Goal: Task Accomplishment & Management: Manage account settings

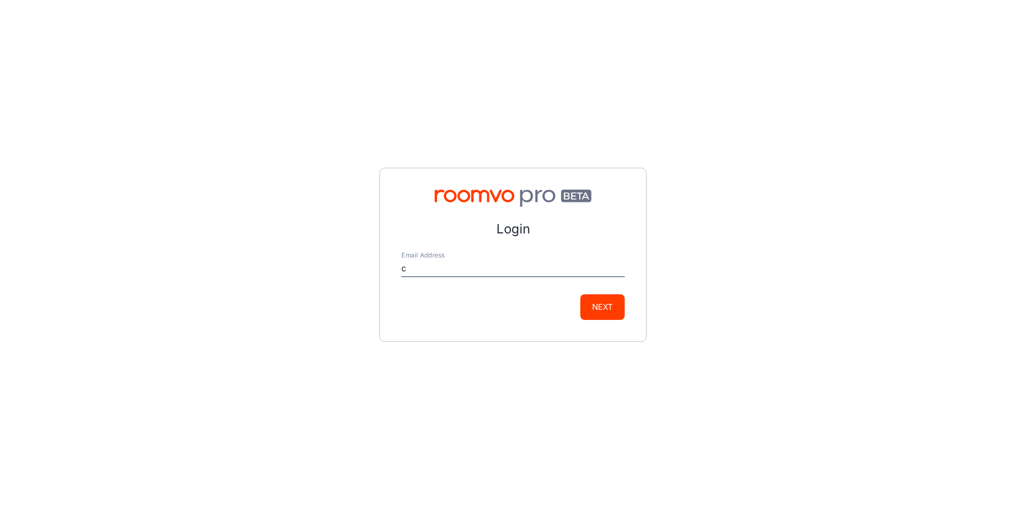
type input "[EMAIL_ADDRESS][DOMAIN_NAME]"
click at [597, 303] on button "Next" at bounding box center [602, 307] width 44 height 26
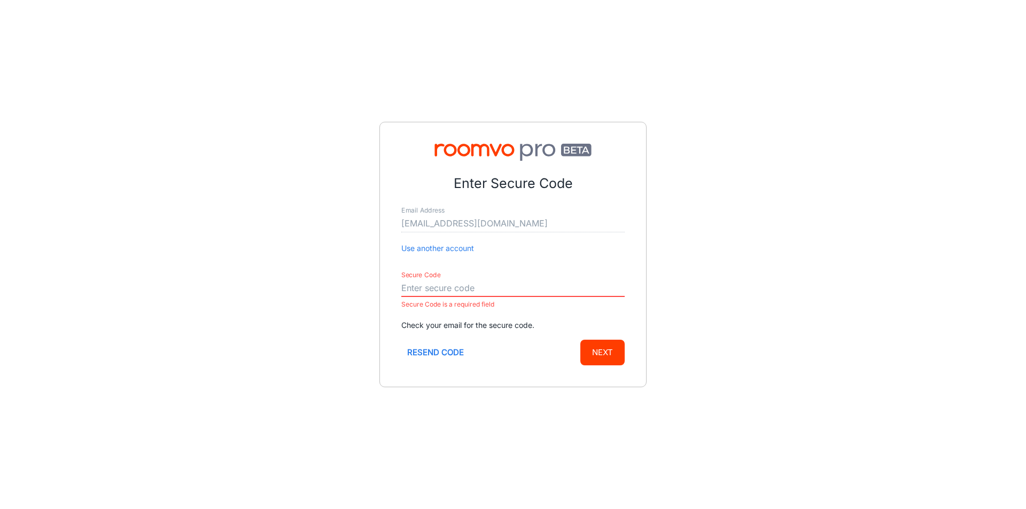
click at [423, 285] on input "Secure Code" at bounding box center [512, 288] width 223 height 17
paste input "400721"
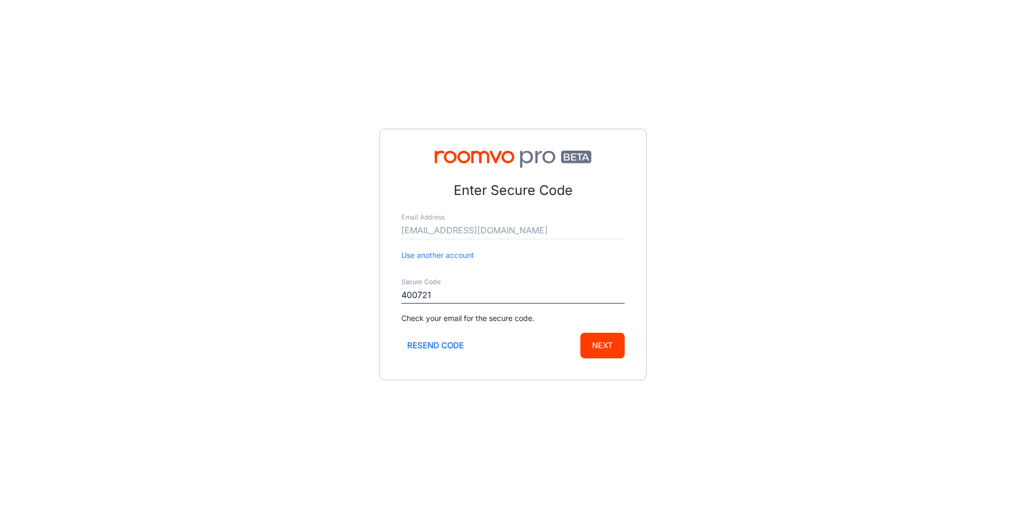
type input "400721"
click at [596, 337] on button "Next" at bounding box center [602, 346] width 44 height 26
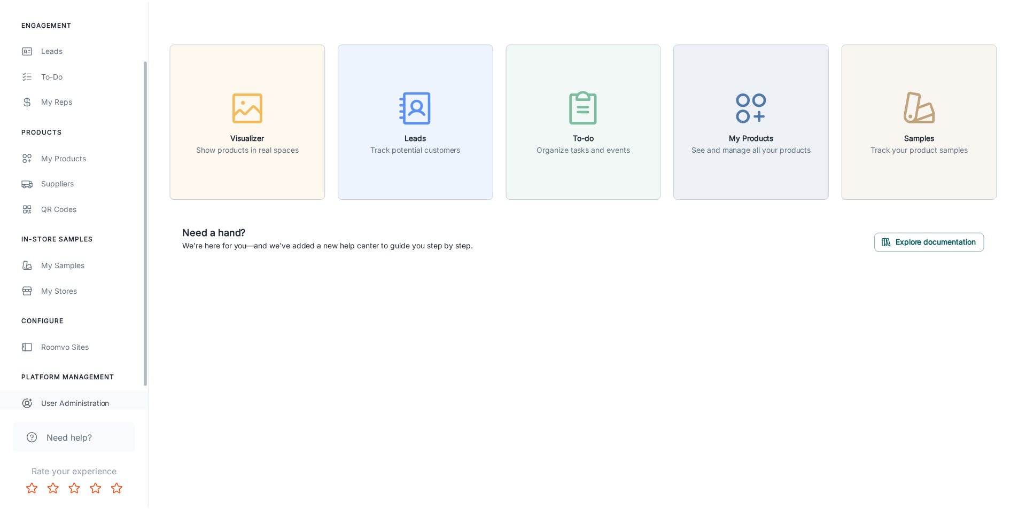
scroll to position [102, 0]
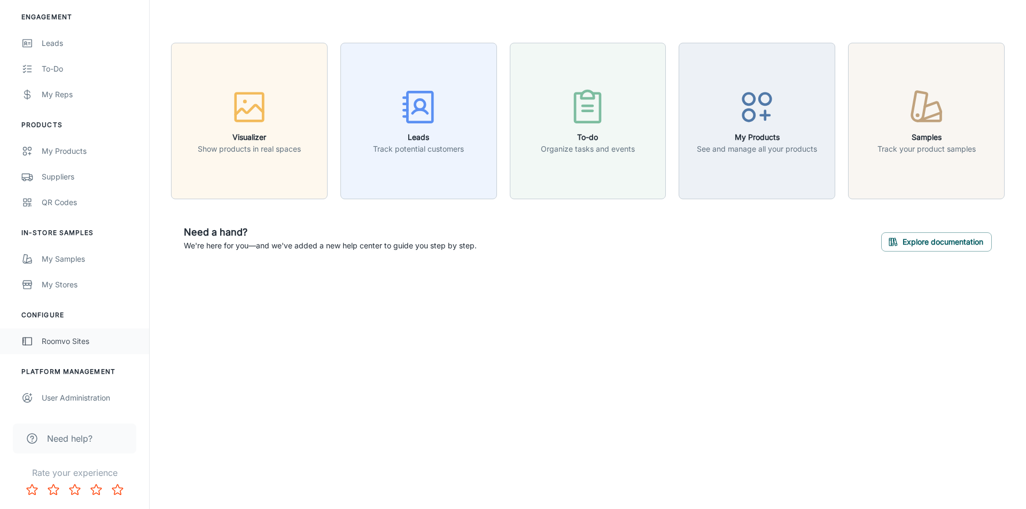
click at [64, 341] on div "Roomvo Sites" at bounding box center [90, 342] width 97 height 12
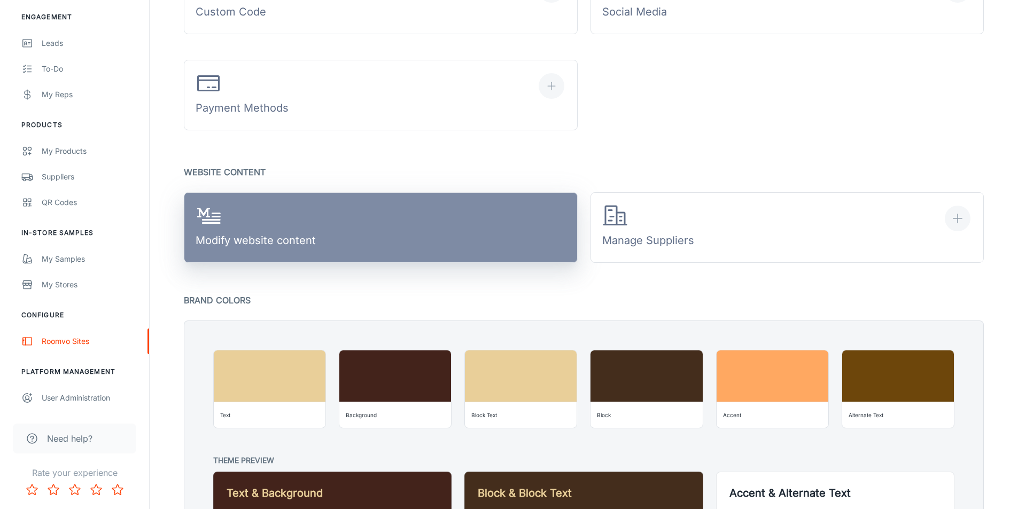
scroll to position [695, 0]
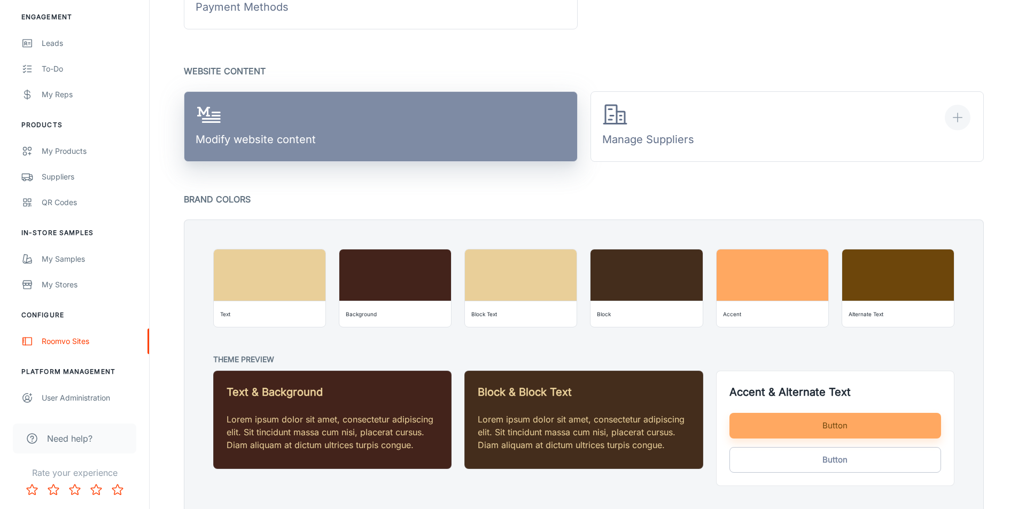
click at [445, 135] on link "Modify website content" at bounding box center [381, 126] width 394 height 71
